Goal: Information Seeking & Learning: Learn about a topic

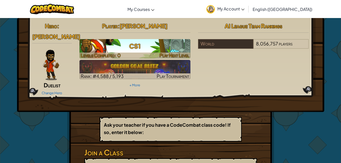
click at [124, 45] on h3 "CS1" at bounding box center [134, 45] width 111 height 11
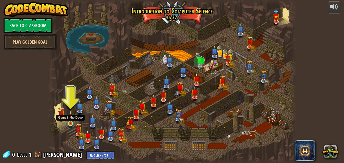
click at [70, 121] on img at bounding box center [71, 116] width 6 height 13
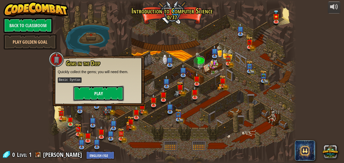
click at [91, 88] on button "Play" at bounding box center [98, 93] width 51 height 15
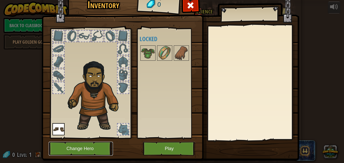
click at [87, 142] on button "Change Hero" at bounding box center [81, 149] width 64 height 14
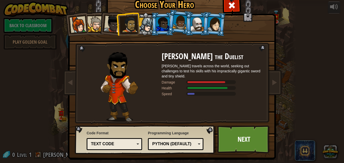
click at [79, 14] on li at bounding box center [76, 23] width 25 height 25
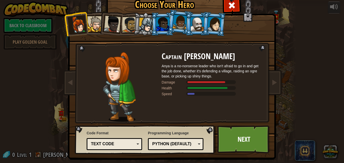
click at [89, 19] on div at bounding box center [95, 23] width 15 height 15
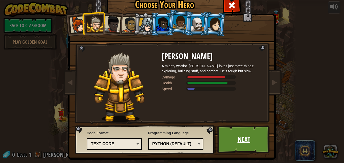
click at [233, 143] on link "Next" at bounding box center [244, 139] width 53 height 28
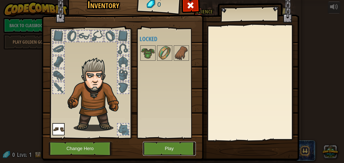
click at [182, 147] on button "Play" at bounding box center [169, 149] width 53 height 14
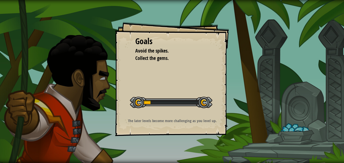
click at [146, 100] on div at bounding box center [171, 102] width 82 height 11
drag, startPoint x: 126, startPoint y: 125, endPoint x: 232, endPoint y: 121, distance: 106.1
click at [232, 121] on div "Goals Avoid the spikes. Collect the gems. Start Level Error loading from server…" at bounding box center [172, 81] width 344 height 163
click at [138, 102] on div at bounding box center [171, 102] width 82 height 11
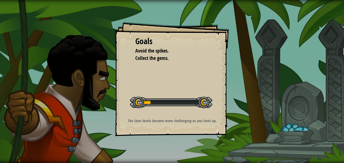
click at [149, 102] on div at bounding box center [171, 102] width 82 height 11
drag, startPoint x: 149, startPoint y: 102, endPoint x: 208, endPoint y: 101, distance: 59.4
click at [208, 101] on div at bounding box center [171, 102] width 82 height 11
click at [204, 103] on div at bounding box center [171, 102] width 82 height 11
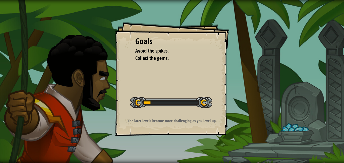
click at [204, 103] on div at bounding box center [171, 102] width 82 height 11
